Goal: Task Accomplishment & Management: Manage account settings

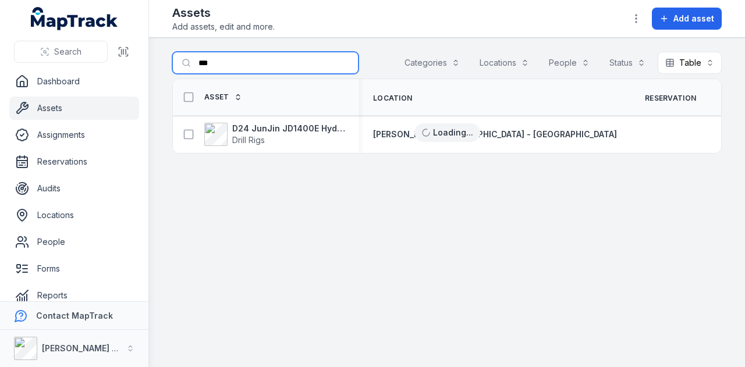
click at [264, 56] on input "***" at bounding box center [265, 63] width 186 height 22
type input "*"
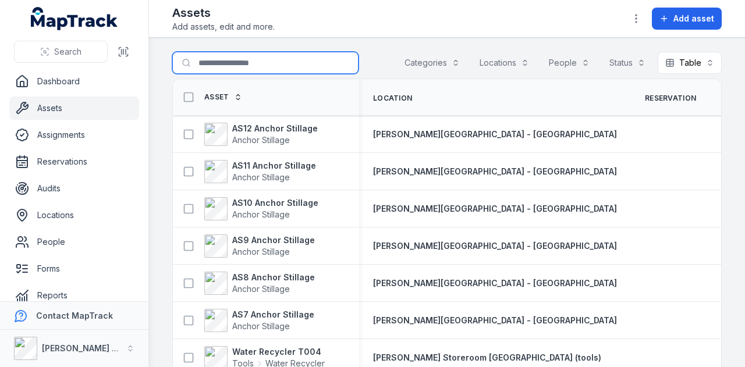
click at [250, 64] on input "Search for assets" at bounding box center [265, 63] width 186 height 22
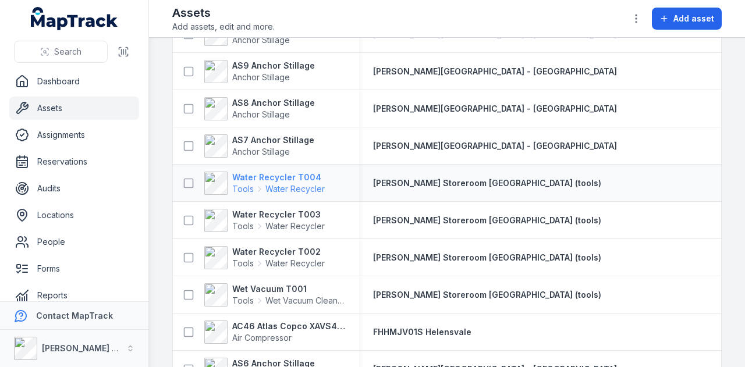
click at [285, 179] on strong "Water Recycler T004" at bounding box center [278, 178] width 93 height 12
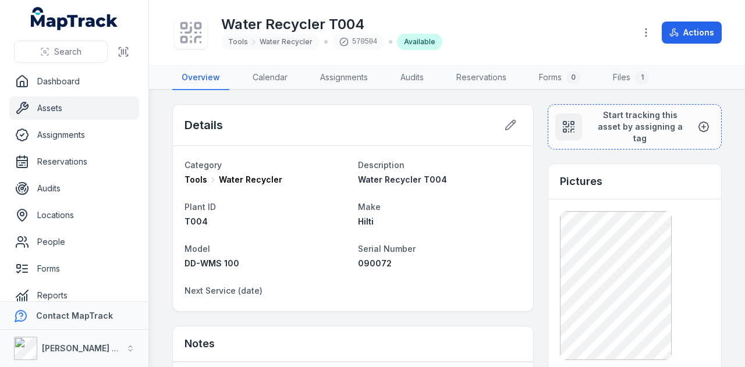
click at [106, 103] on link "Assets" at bounding box center [74, 108] width 130 height 23
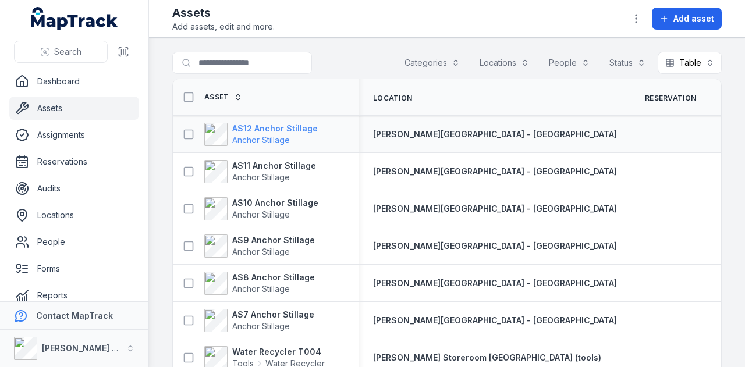
click at [263, 132] on strong "AS12 Anchor Stillage" at bounding box center [275, 129] width 86 height 12
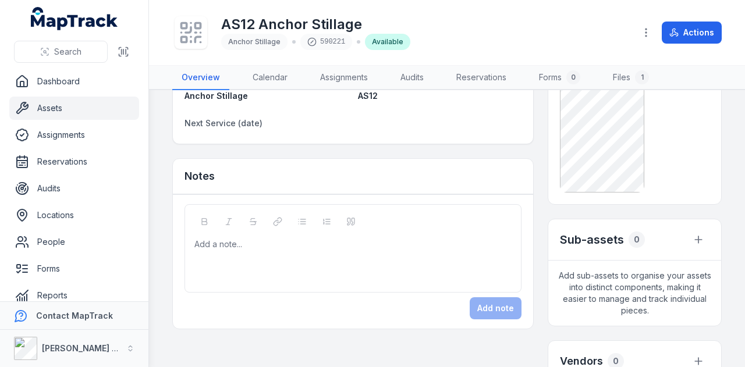
scroll to position [233, 0]
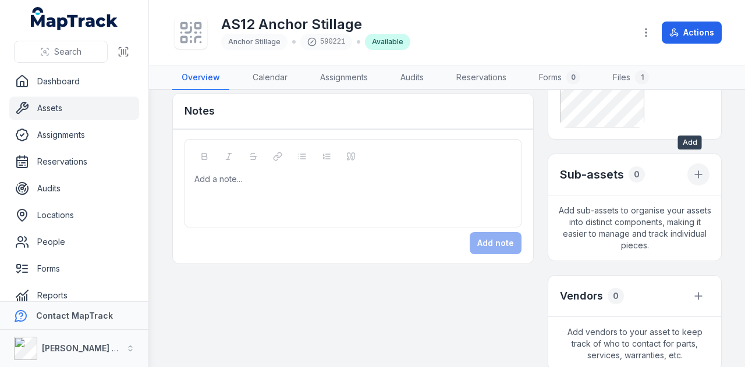
click at [699, 171] on icon "button" at bounding box center [699, 174] width 0 height 7
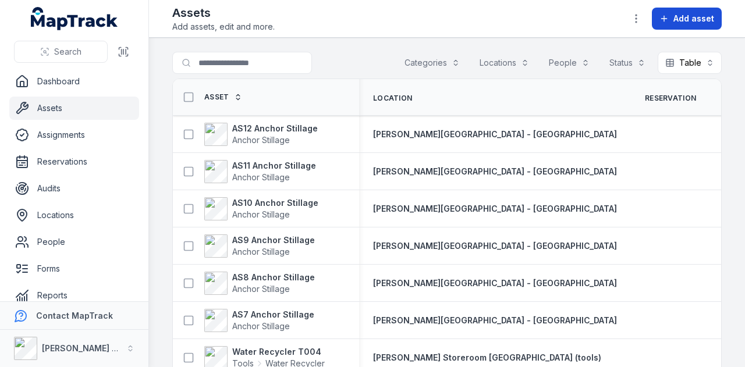
click at [701, 17] on span "Add asset" at bounding box center [694, 19] width 41 height 12
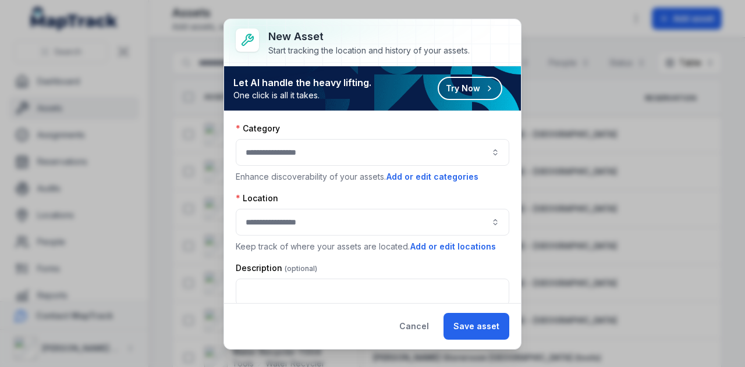
click at [352, 157] on button "button" at bounding box center [373, 152] width 274 height 27
click at [416, 330] on button "Cancel" at bounding box center [414, 326] width 49 height 27
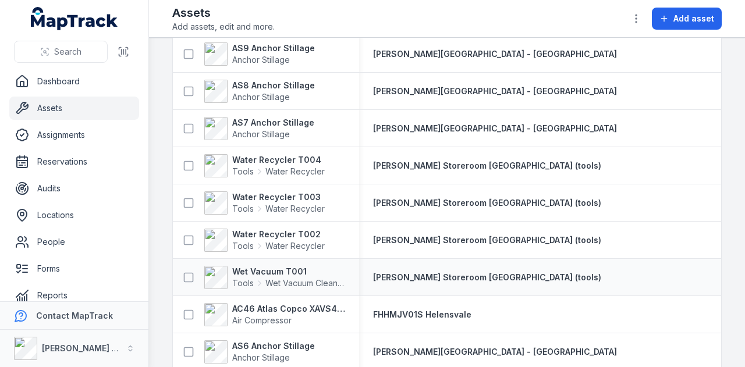
scroll to position [175, 0]
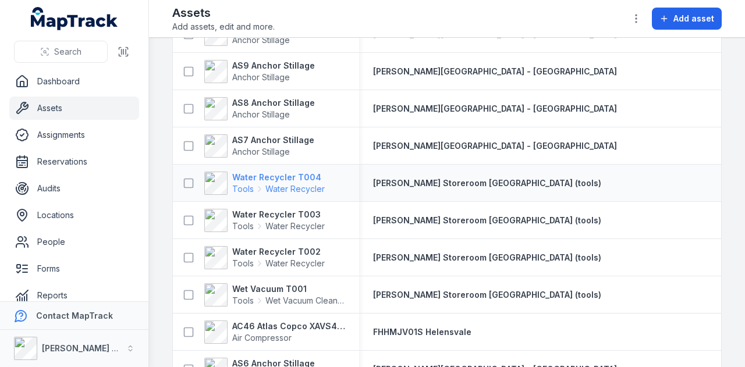
click at [291, 180] on strong "Water Recycler T004" at bounding box center [278, 178] width 93 height 12
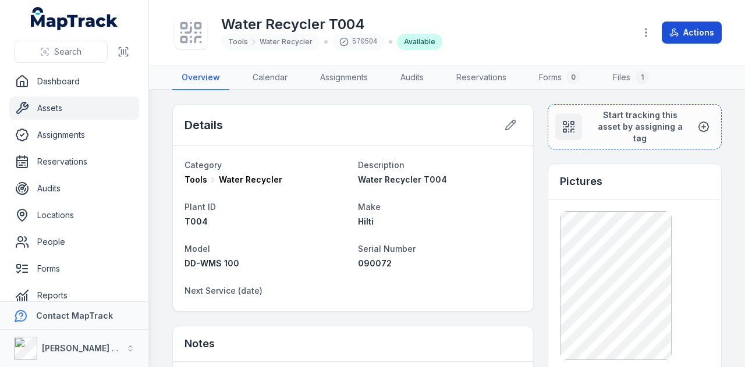
click at [686, 40] on button "Actions" at bounding box center [692, 33] width 60 height 22
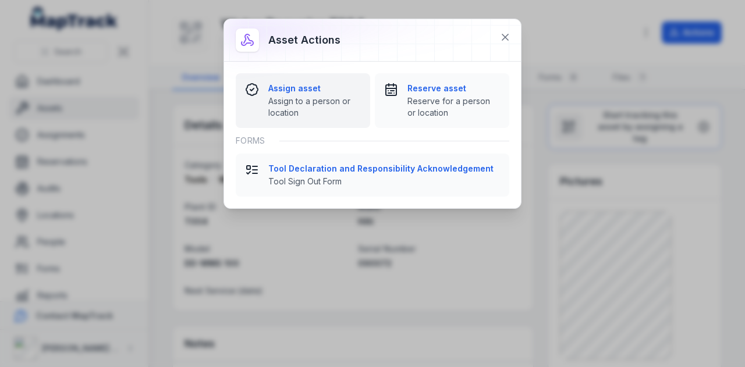
click at [295, 91] on strong "Assign asset" at bounding box center [314, 89] width 93 height 12
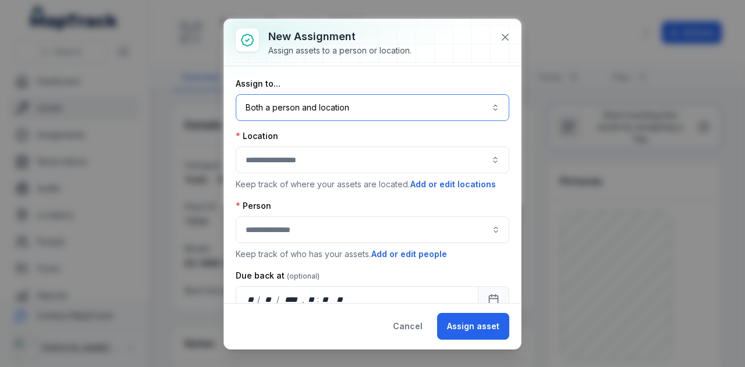
click at [383, 109] on button "Both a person and location ****" at bounding box center [373, 107] width 274 height 27
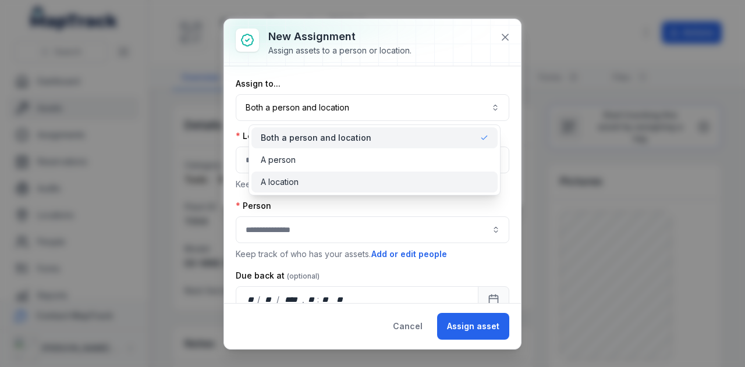
click at [341, 181] on div "A location" at bounding box center [375, 182] width 228 height 12
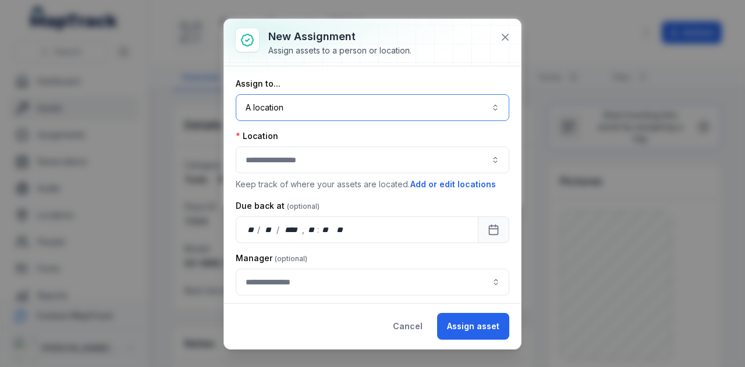
click at [325, 172] on button "button" at bounding box center [373, 160] width 274 height 27
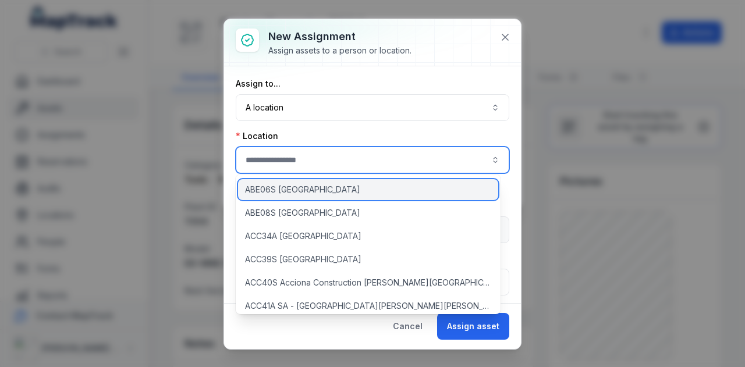
click at [306, 194] on span "ABE06S [GEOGRAPHIC_DATA]" at bounding box center [302, 190] width 115 height 12
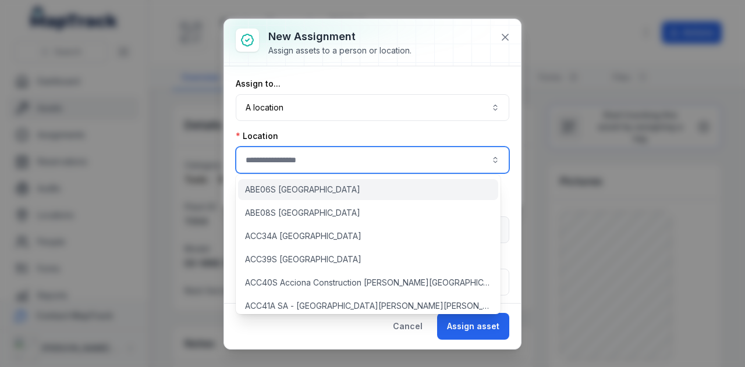
type input "**********"
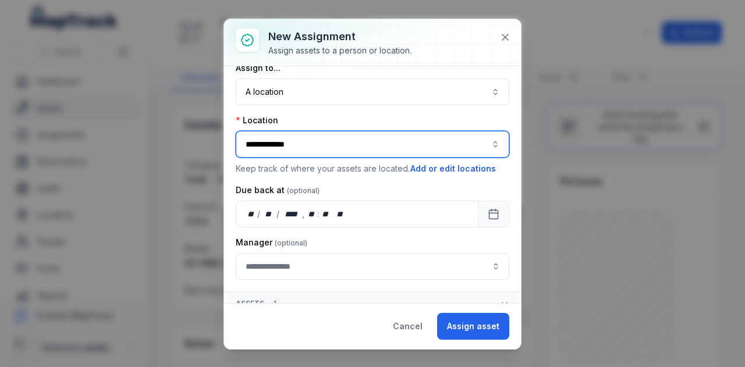
scroll to position [24, 0]
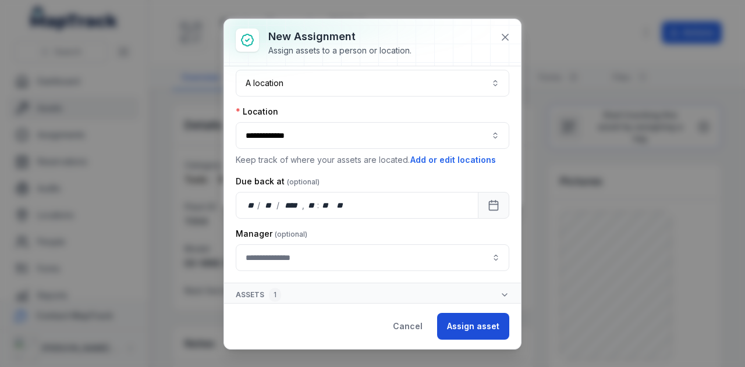
click at [473, 330] on button "Assign asset" at bounding box center [473, 326] width 72 height 27
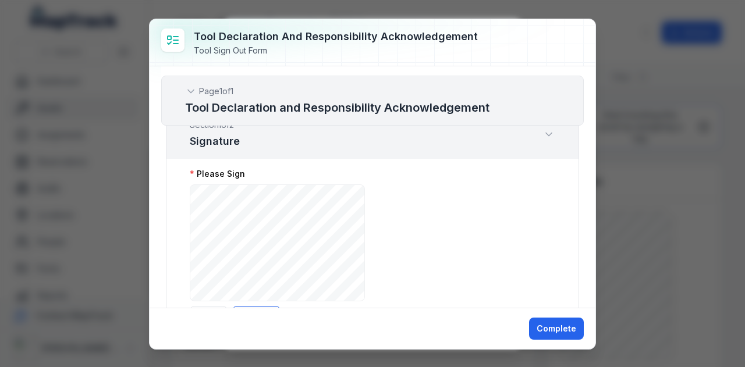
scroll to position [0, 0]
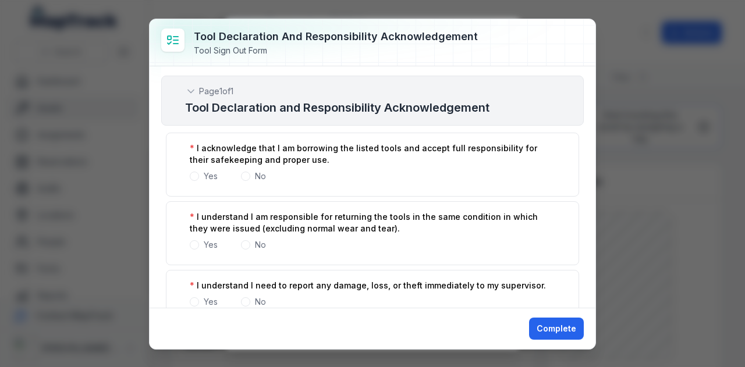
click at [77, 22] on div "Tool Declaration and Responsibility Acknowledgement Tool Sign Out Form Page 1 o…" at bounding box center [372, 183] width 745 height 367
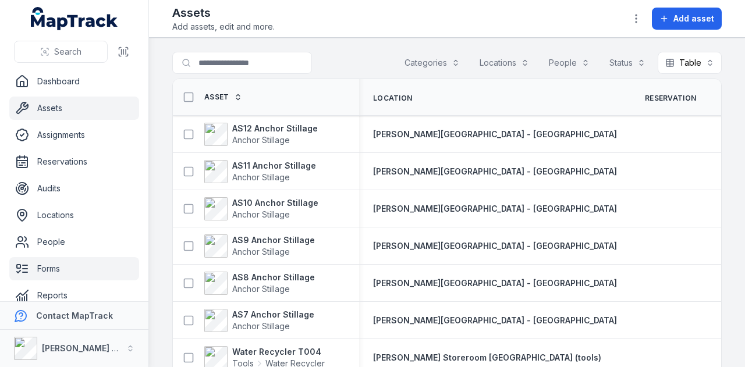
scroll to position [66, 0]
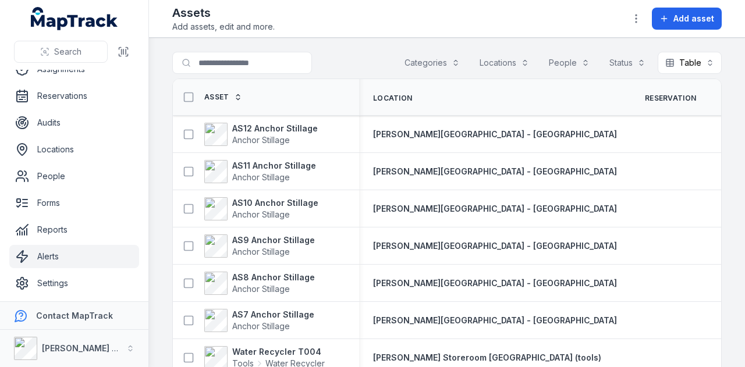
click at [103, 265] on link "Alerts" at bounding box center [74, 256] width 130 height 23
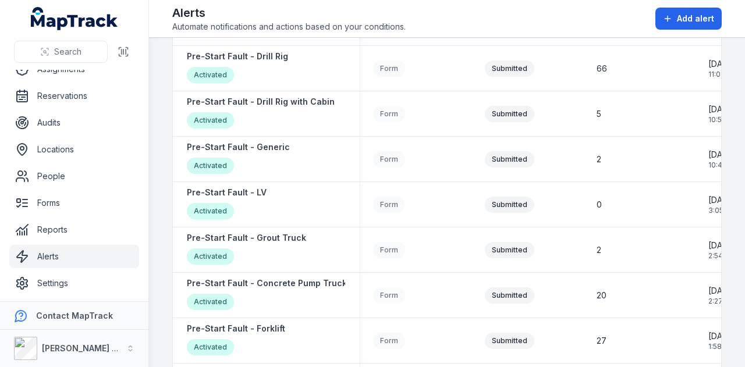
scroll to position [1329, 0]
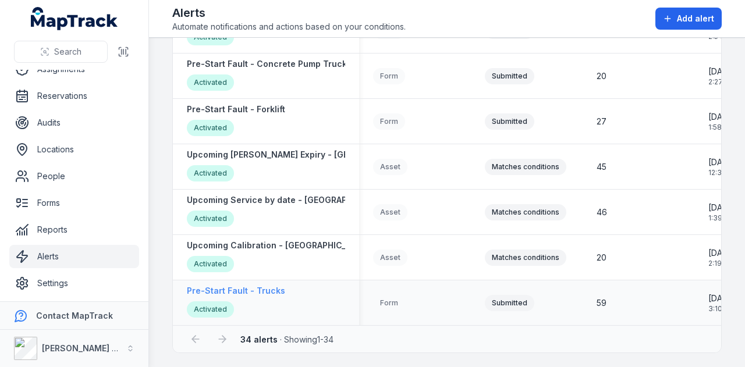
click at [265, 286] on strong "Pre-Start Fault - Trucks" at bounding box center [236, 291] width 98 height 12
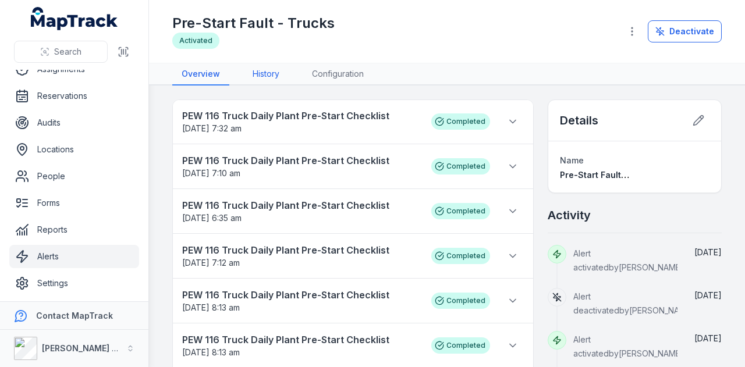
click at [261, 79] on link "History" at bounding box center [265, 74] width 45 height 22
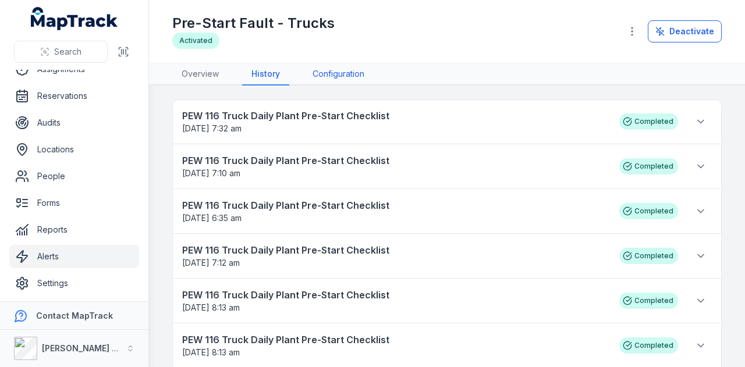
click at [326, 76] on link "Configuration" at bounding box center [338, 74] width 70 height 22
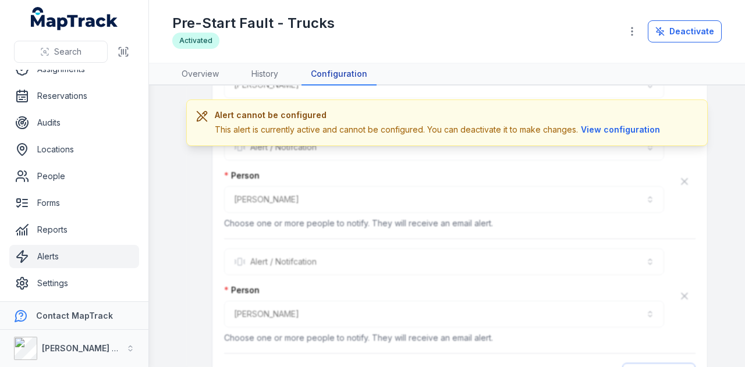
scroll to position [3493, 0]
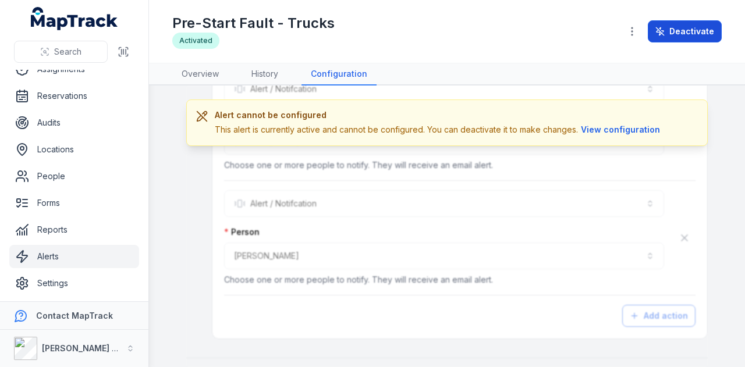
click at [691, 31] on button "Deactivate" at bounding box center [685, 31] width 74 height 22
